Goal: Task Accomplishment & Management: Manage account settings

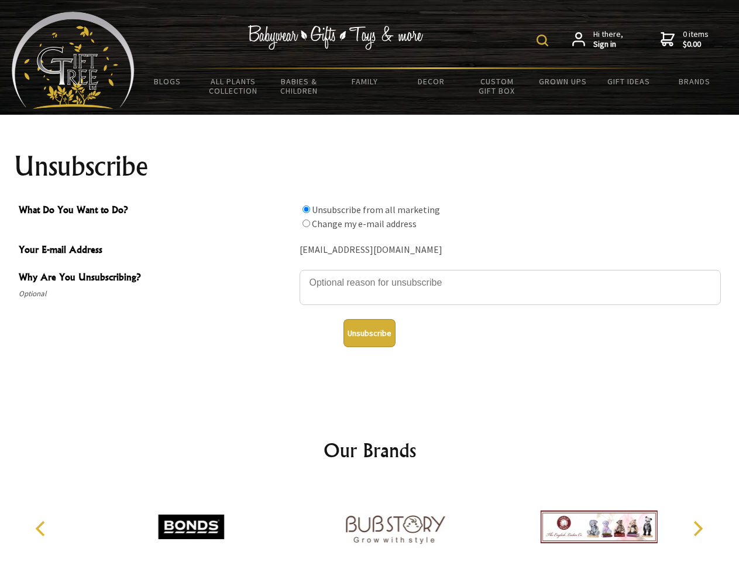
click at [544, 40] on img at bounding box center [542, 41] width 12 height 12
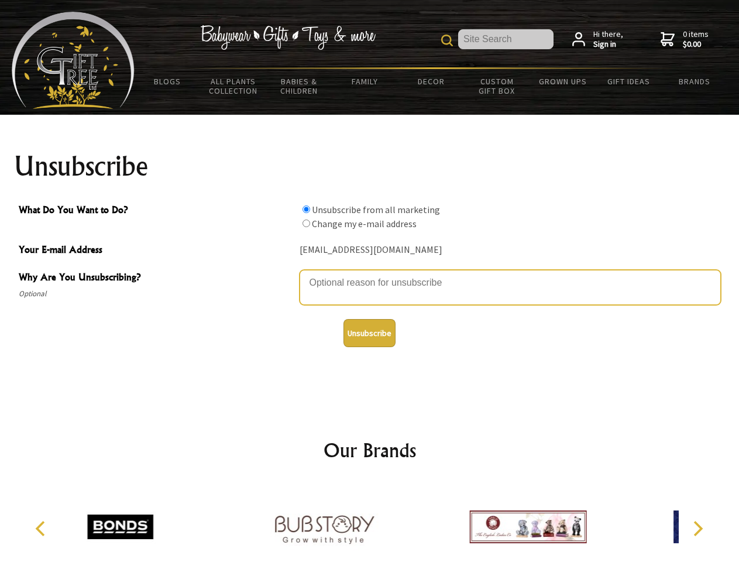
click at [370, 274] on textarea "Why Are You Unsubscribing?" at bounding box center [510, 287] width 421 height 35
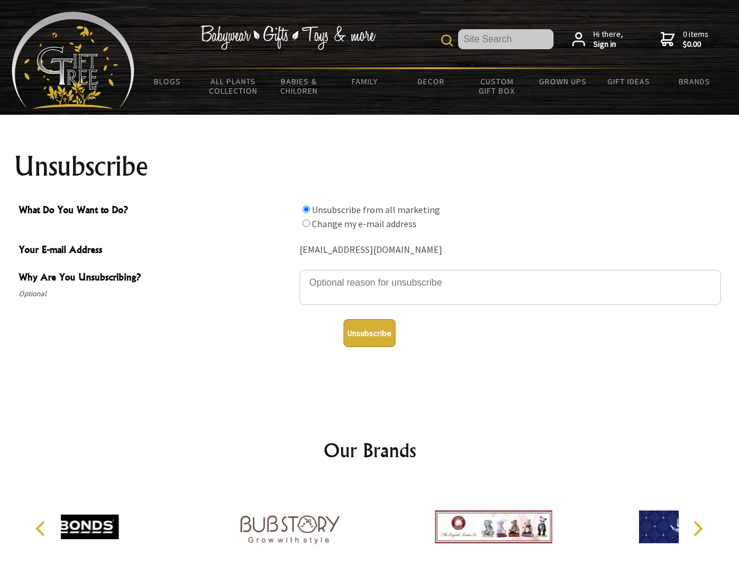
click at [306, 209] on input "What Do You Want to Do?" at bounding box center [306, 209] width 8 height 8
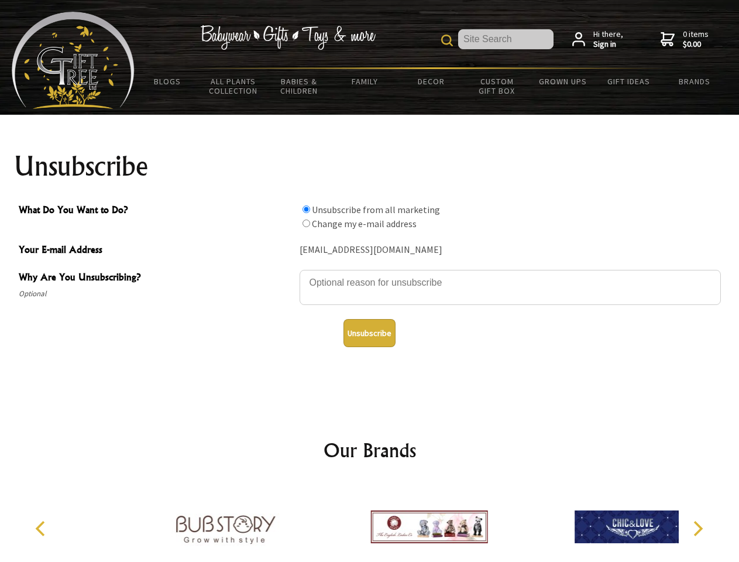
click at [306, 223] on input "What Do You Want to Do?" at bounding box center [306, 223] width 8 height 8
radio input "true"
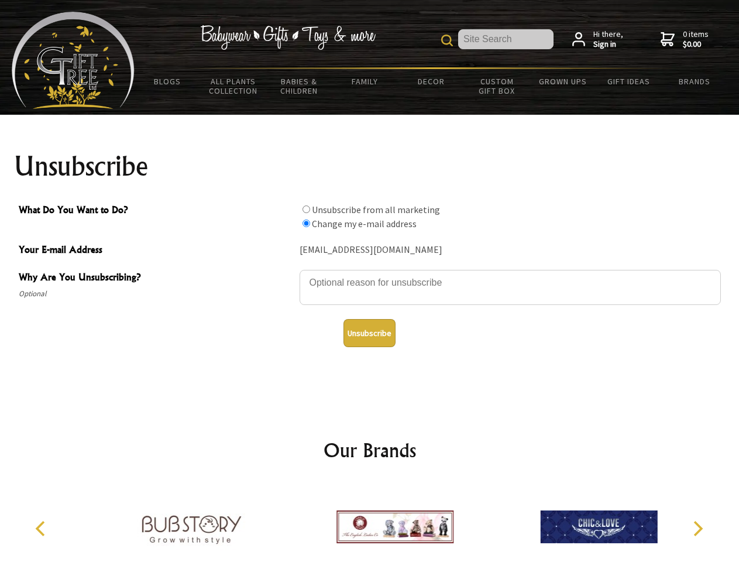
click at [369, 333] on button "Unsubscribe" at bounding box center [369, 333] width 52 height 28
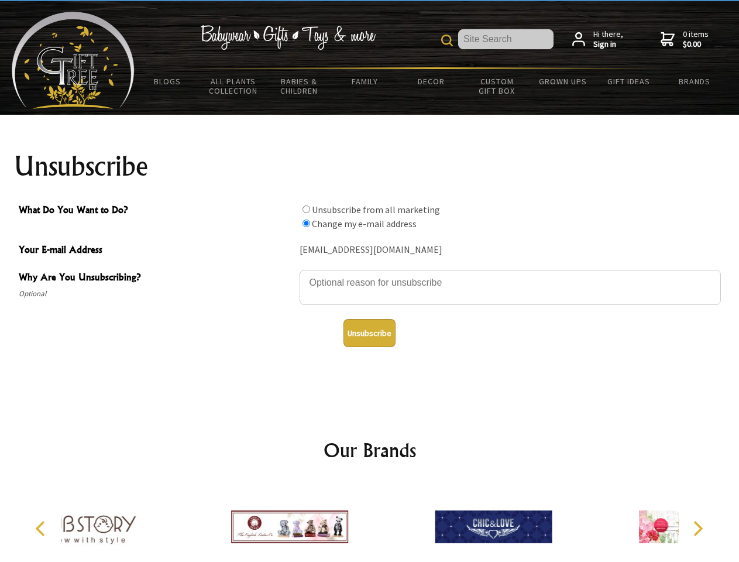
click at [42, 528] on icon "Previous" at bounding box center [41, 528] width 15 height 15
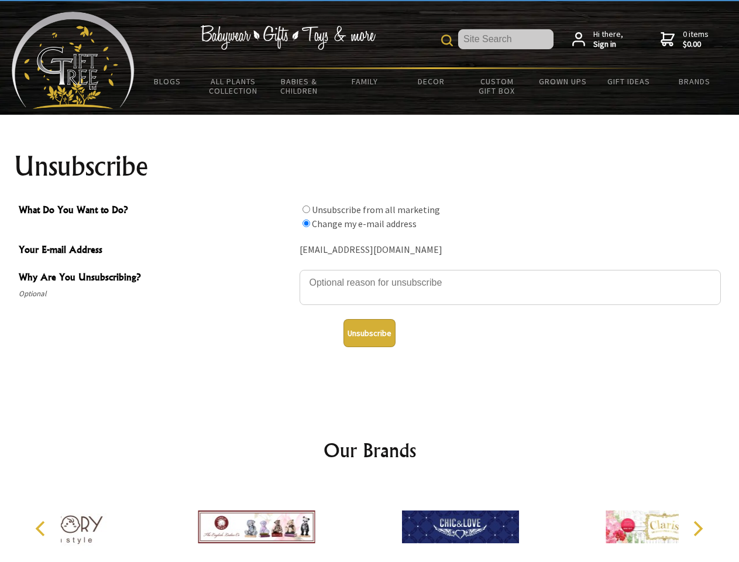
click at [697, 528] on icon "Next" at bounding box center [696, 528] width 15 height 15
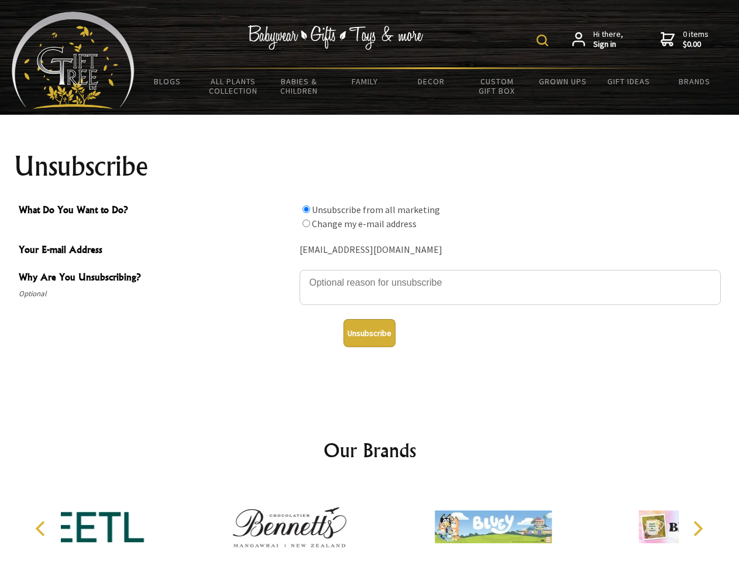
click at [544, 40] on img at bounding box center [542, 41] width 12 height 12
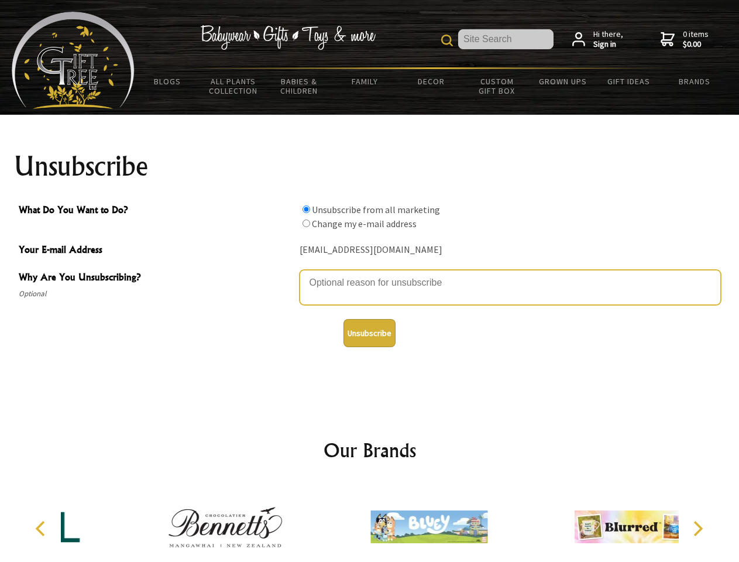
click at [370, 274] on textarea "Why Are You Unsubscribing?" at bounding box center [510, 287] width 421 height 35
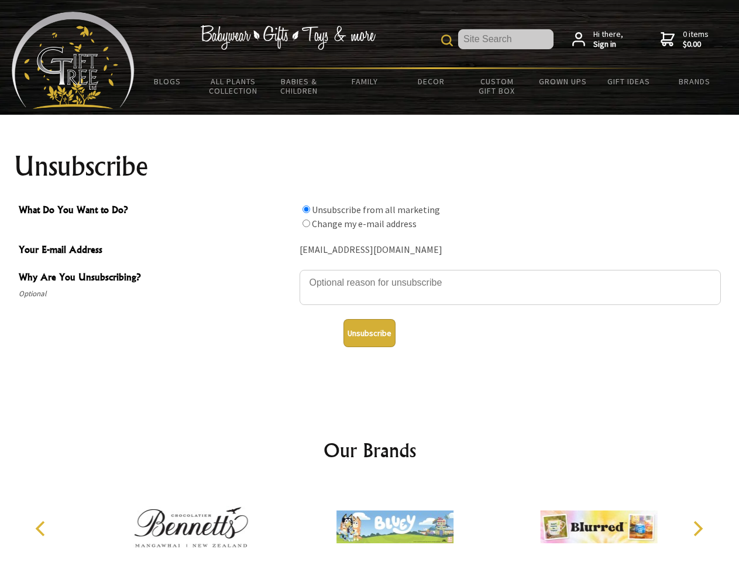
click at [306, 209] on input "What Do You Want to Do?" at bounding box center [306, 209] width 8 height 8
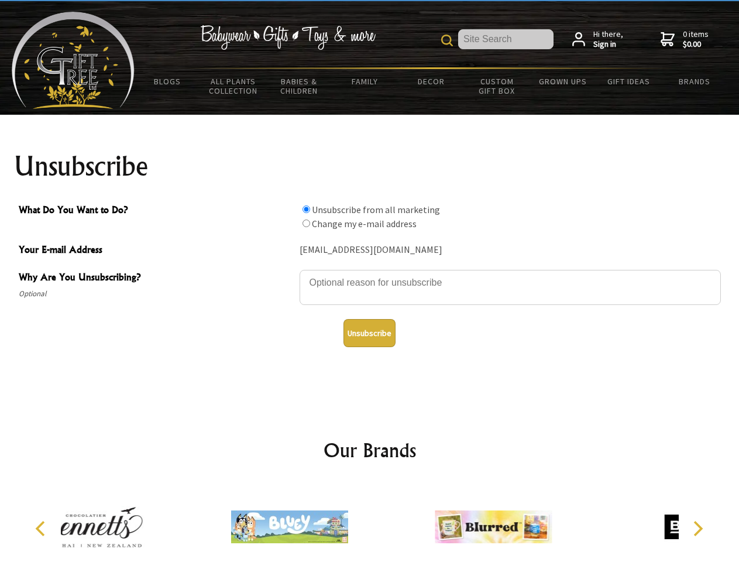
click at [306, 223] on input "What Do You Want to Do?" at bounding box center [306, 223] width 8 height 8
radio input "true"
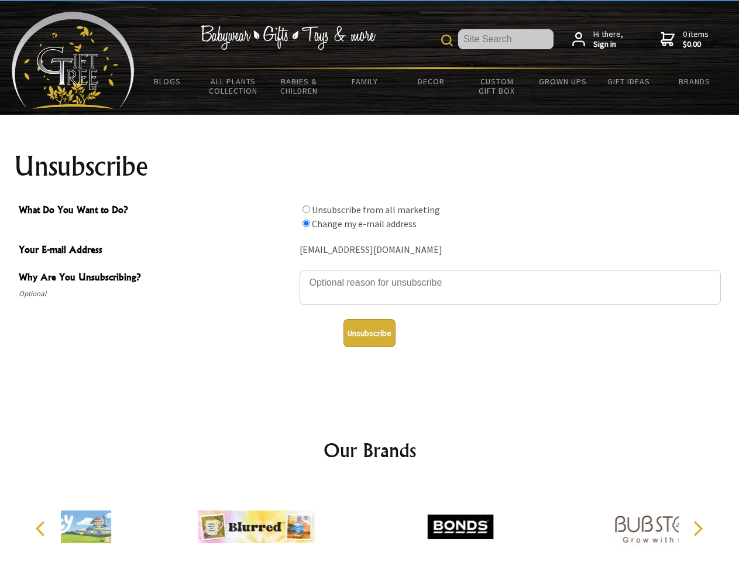
click at [369, 333] on button "Unsubscribe" at bounding box center [369, 333] width 52 height 28
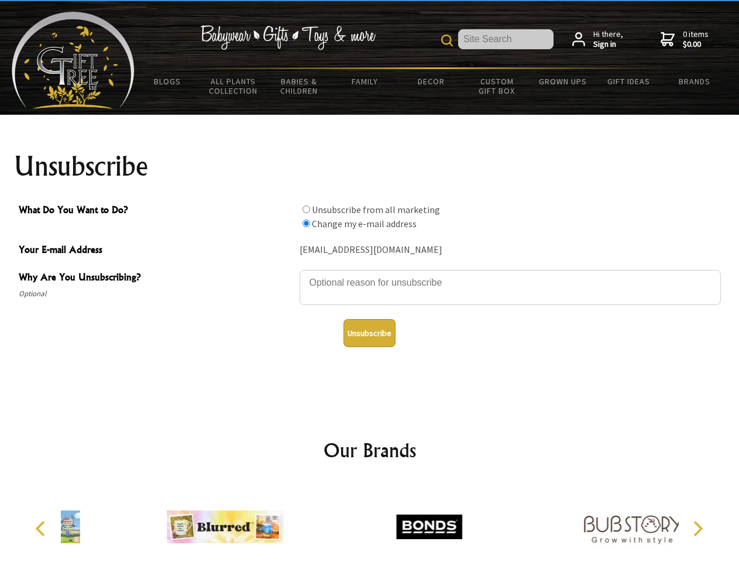
click at [370, 522] on img at bounding box center [428, 527] width 117 height 88
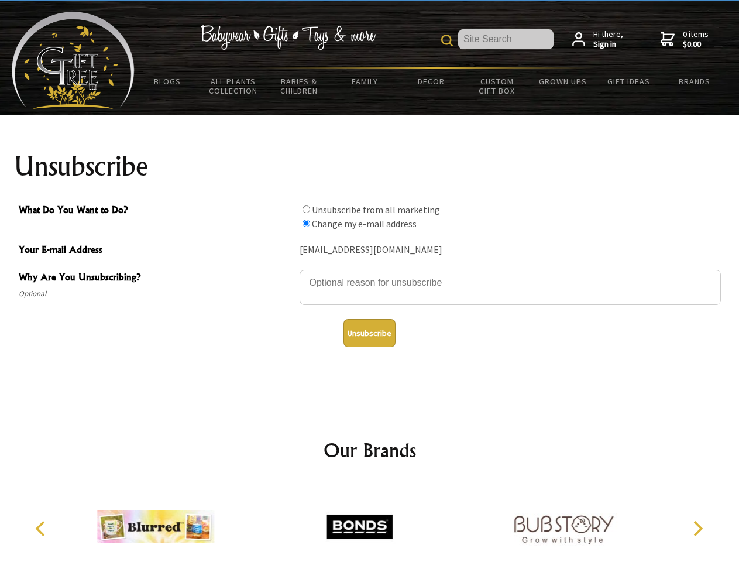
click at [42, 528] on icon "Previous" at bounding box center [41, 528] width 15 height 15
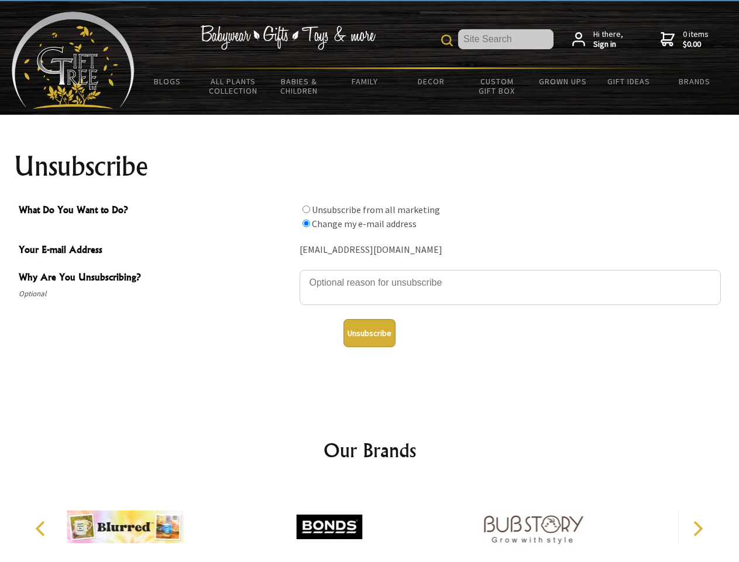
click at [697, 528] on icon "Next" at bounding box center [696, 528] width 15 height 15
